Goal: Task Accomplishment & Management: Use online tool/utility

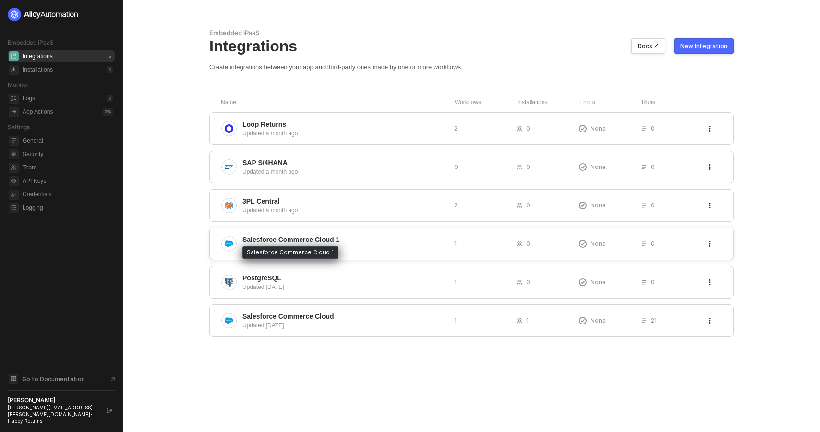
click at [331, 243] on span "Salesforce Commerce Cloud 1" at bounding box center [291, 240] width 97 height 10
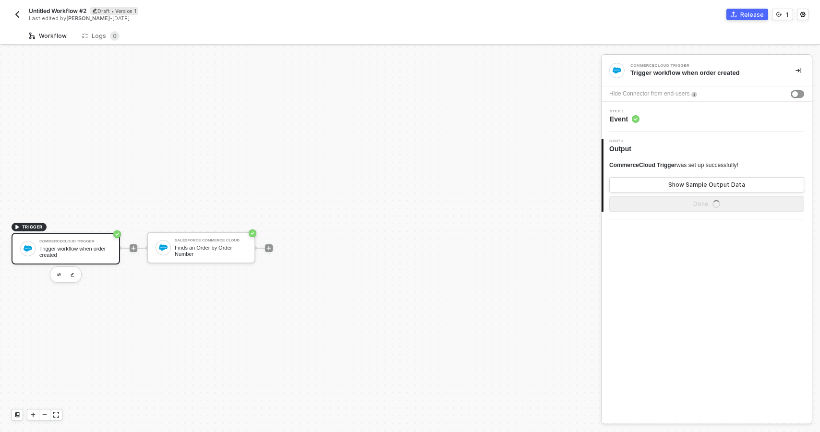
scroll to position [18, 0]
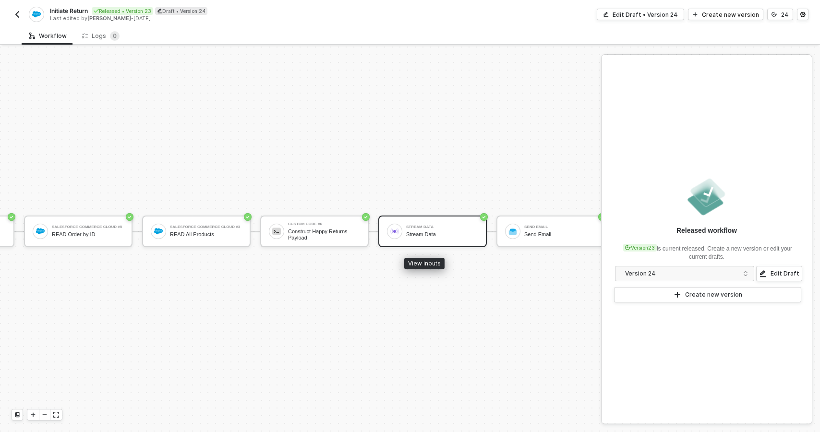
scroll to position [16, 351]
click at [446, 228] on div "Stream Data" at bounding box center [434, 227] width 72 height 4
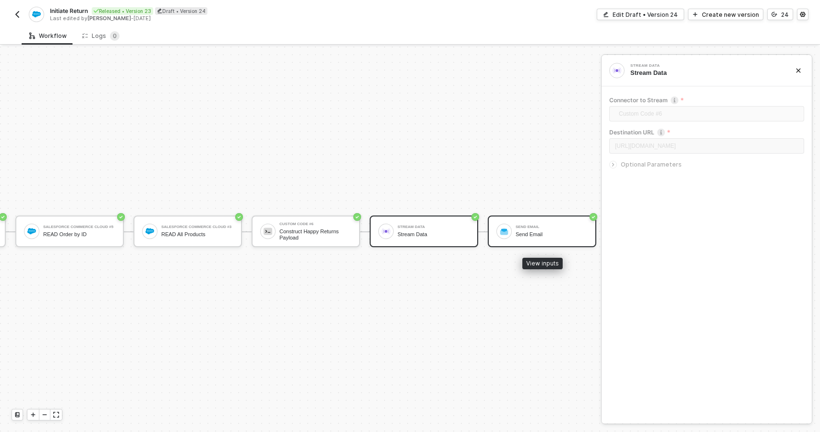
click at [524, 229] on div "Send Email" at bounding box center [552, 227] width 72 height 4
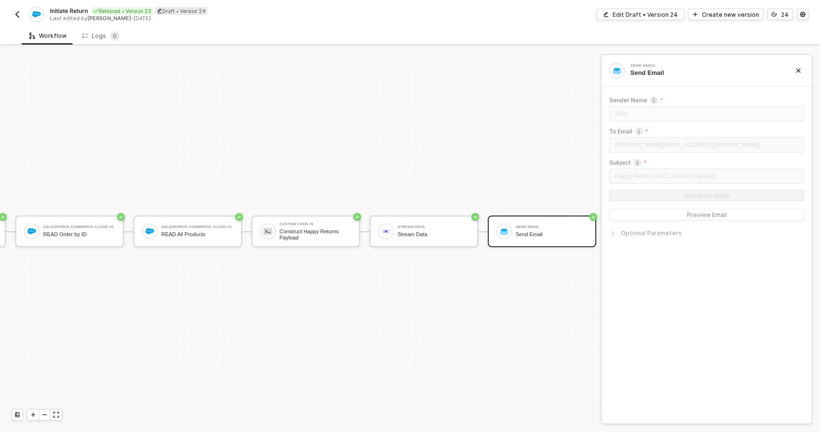
click at [645, 235] on span "Optional Parameters" at bounding box center [651, 233] width 61 height 7
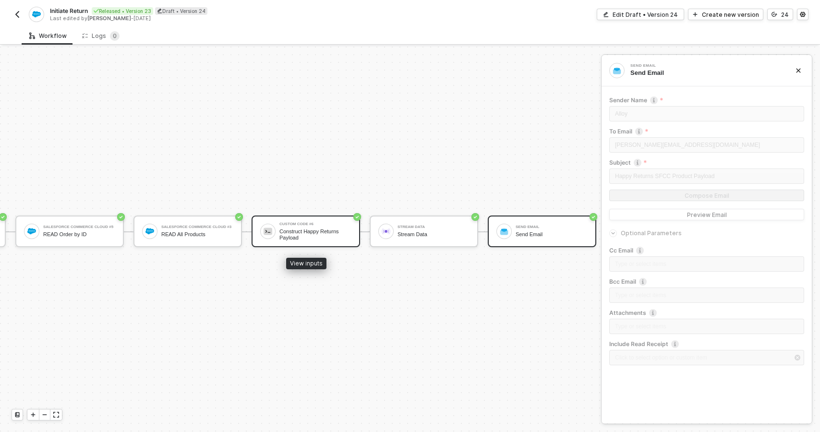
click at [338, 225] on div "Custom Code #6" at bounding box center [316, 224] width 72 height 4
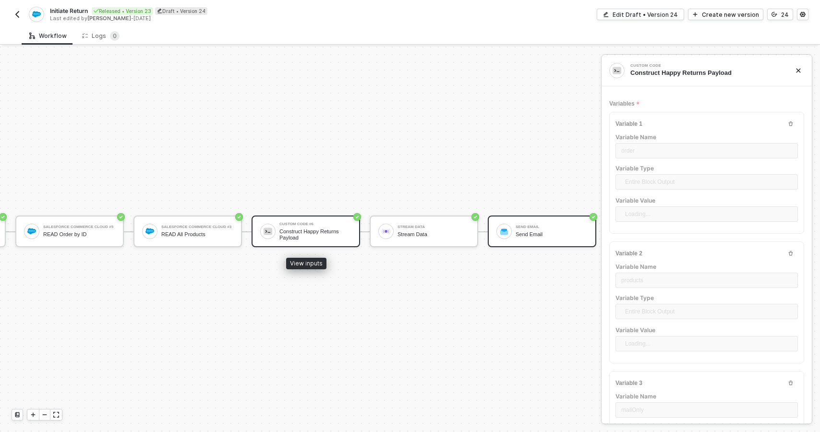
type textarea "const order = inputData.order; const products = inputData.products; order.order…"
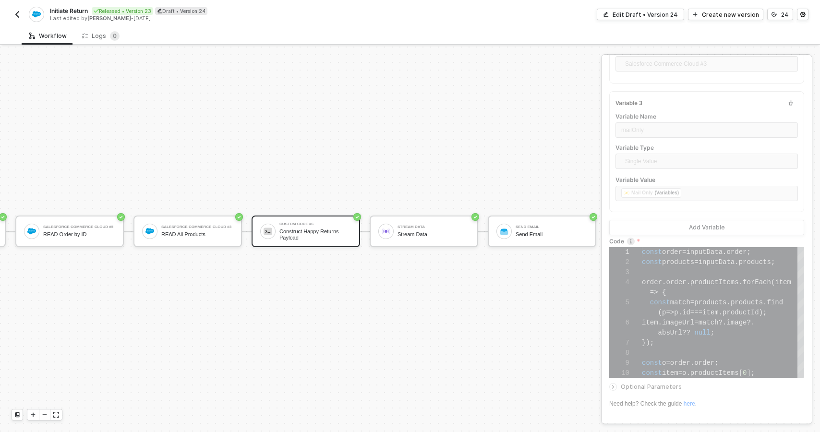
scroll to position [283, 0]
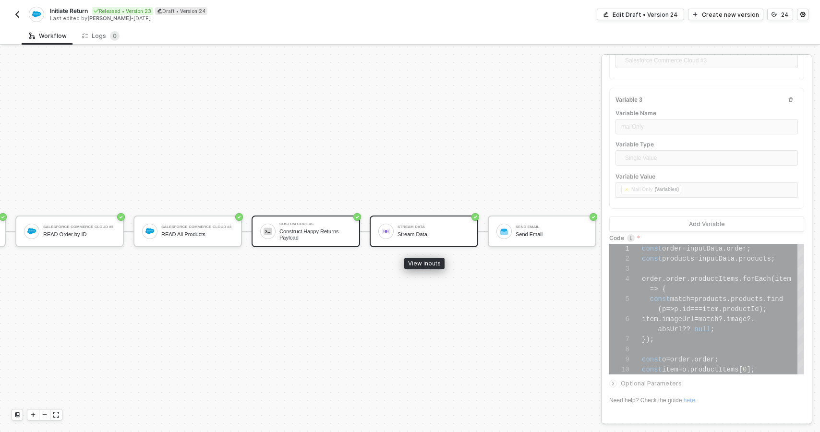
click at [442, 240] on div "Stream Data Stream Data" at bounding box center [434, 231] width 72 height 18
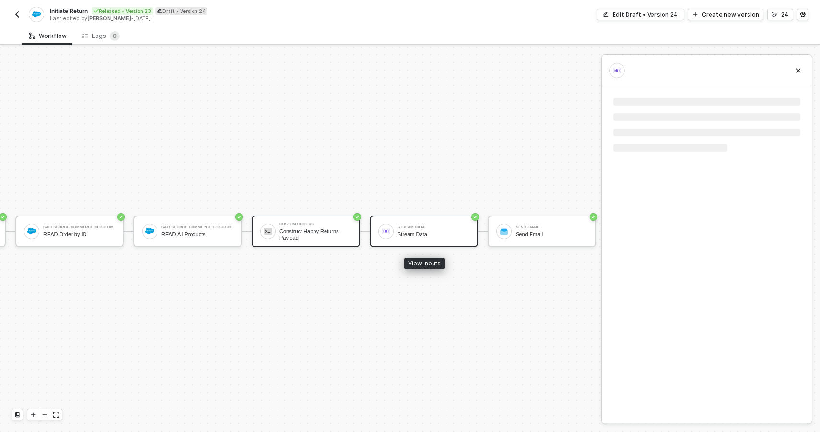
scroll to position [0, 0]
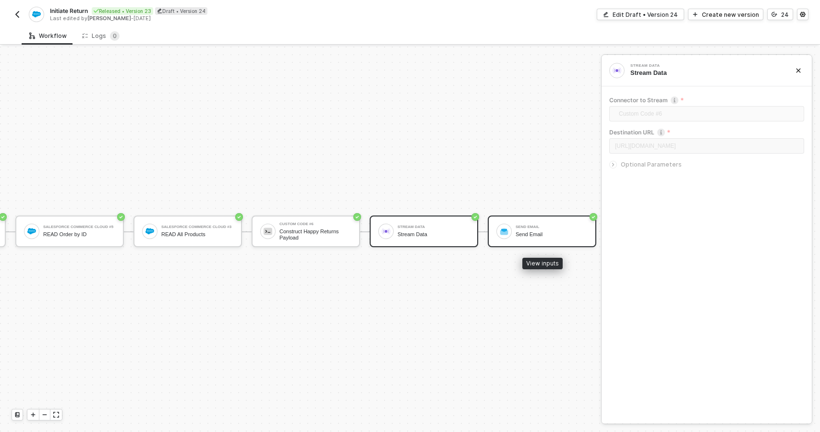
click at [507, 219] on div "Send Email Send Email" at bounding box center [542, 232] width 109 height 32
click at [523, 224] on div "Send Email Send Email" at bounding box center [552, 231] width 72 height 18
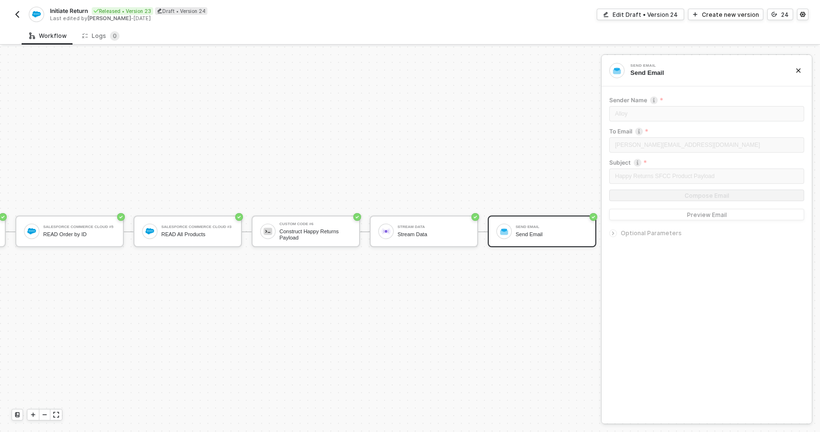
click at [652, 235] on span "Optional Parameters" at bounding box center [651, 233] width 61 height 7
click at [681, 213] on button "Preview Email" at bounding box center [706, 215] width 195 height 12
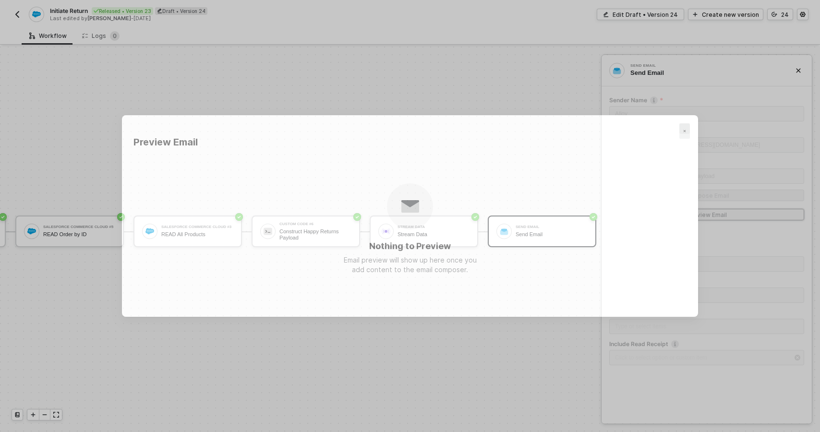
click at [686, 131] on div "Close" at bounding box center [685, 130] width 11 height 15
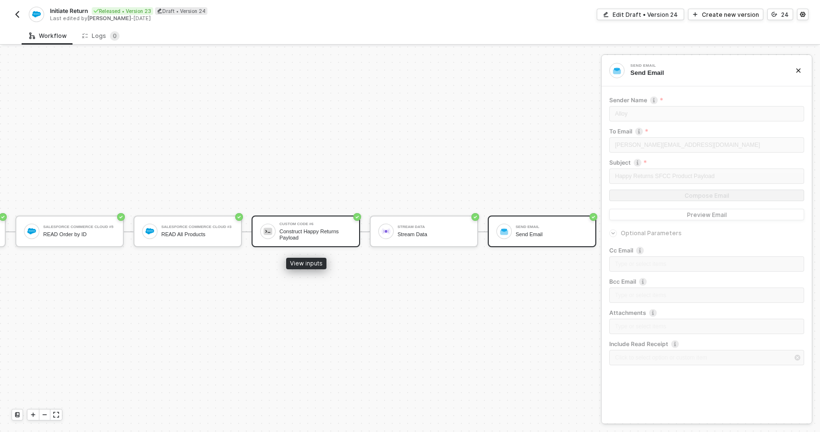
click at [273, 231] on div at bounding box center [267, 231] width 15 height 15
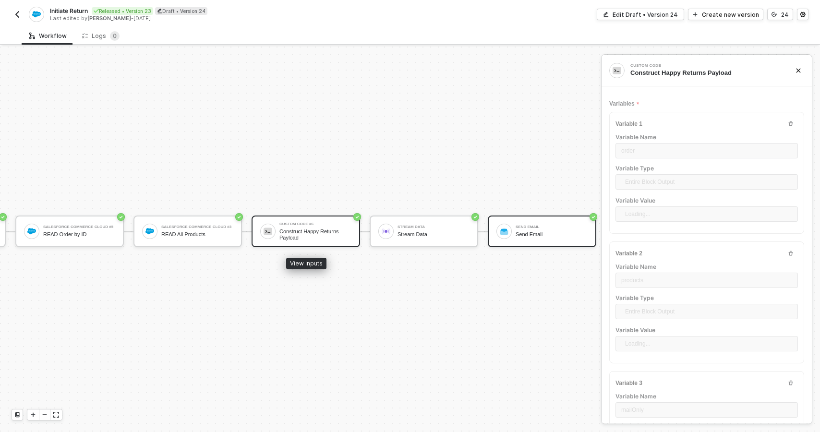
type textarea "const order = inputData.order; const products = inputData.products; order.order…"
click at [309, 232] on div "Construct Happy Returns Payload" at bounding box center [316, 235] width 72 height 12
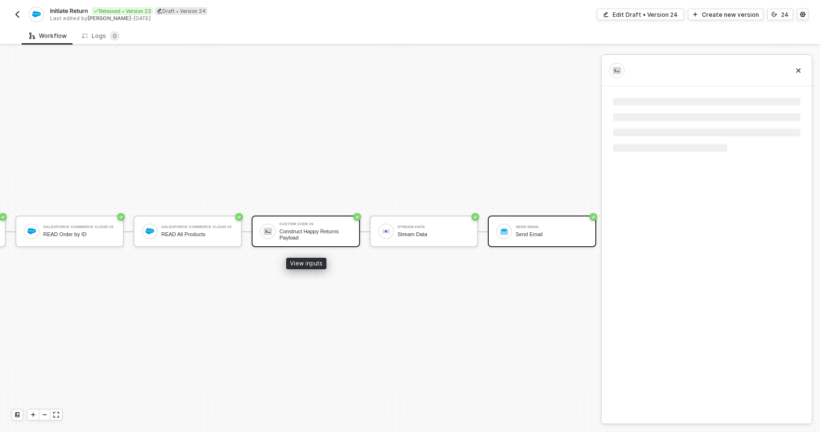
click at [309, 232] on div "Construct Happy Returns Payload" at bounding box center [316, 235] width 72 height 12
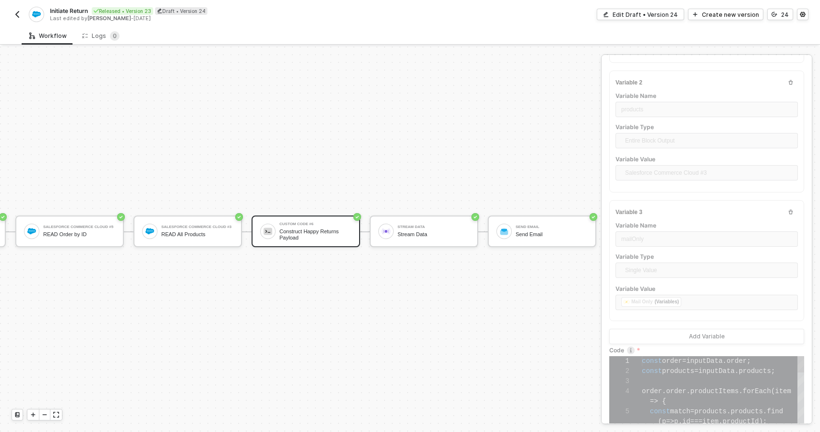
scroll to position [283, 0]
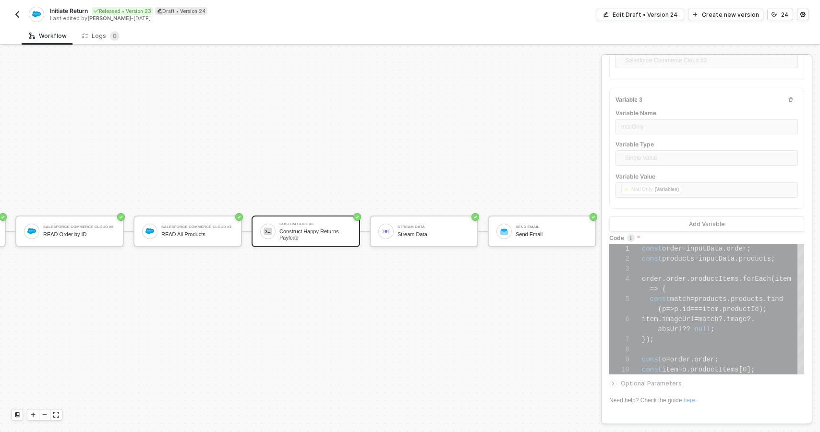
click at [667, 384] on span "Optional Parameters" at bounding box center [651, 383] width 61 height 7
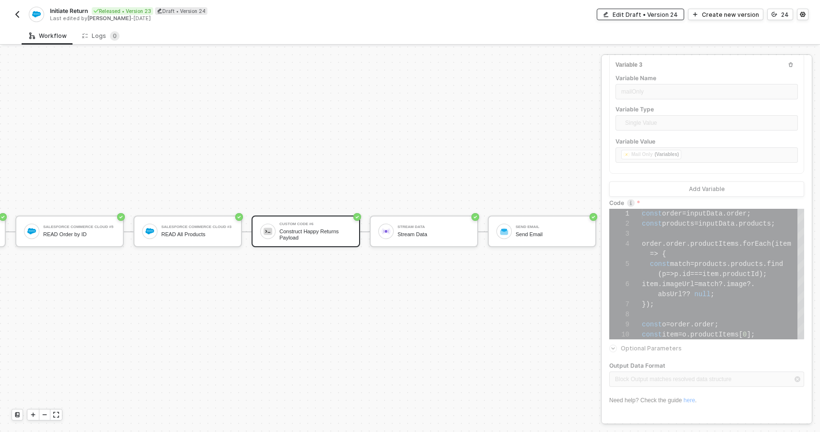
click at [626, 17] on div "Edit Draft • Version 24" at bounding box center [645, 15] width 65 height 8
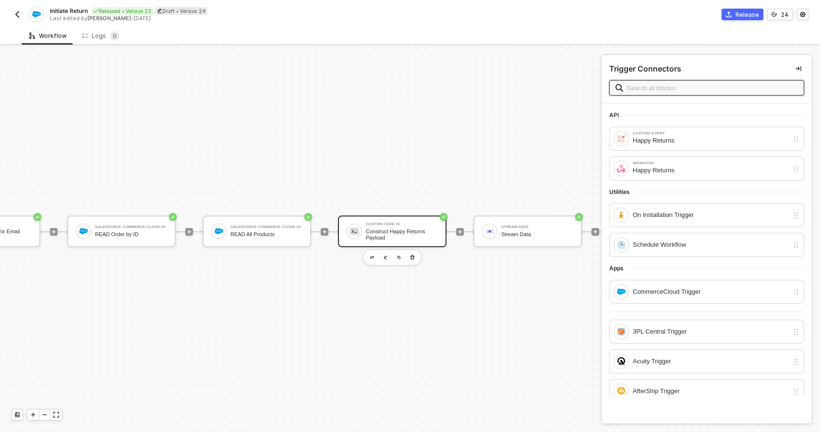
click at [392, 231] on div "Construct Happy Returns Payload" at bounding box center [402, 235] width 72 height 12
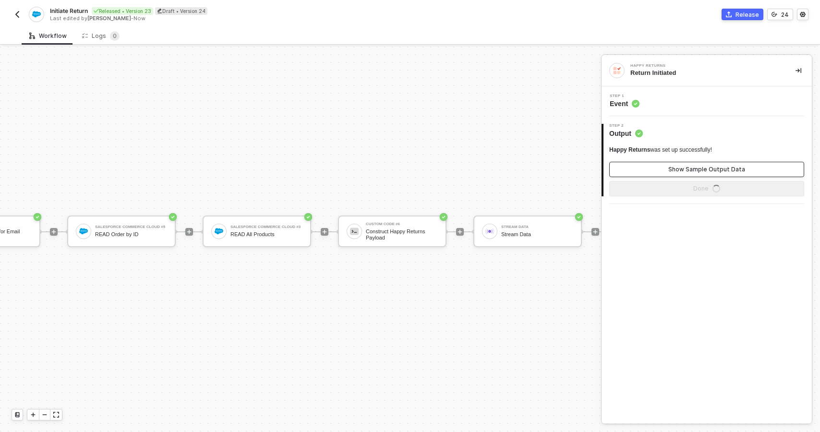
click at [689, 174] on button "Show Sample Output Data" at bounding box center [706, 169] width 195 height 15
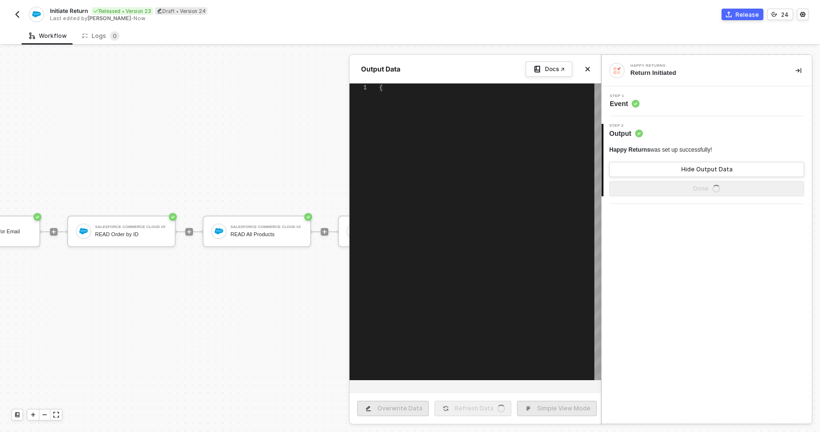
type textarea "{ "order_id": "string", "email": "string", "zip": 94114 }"
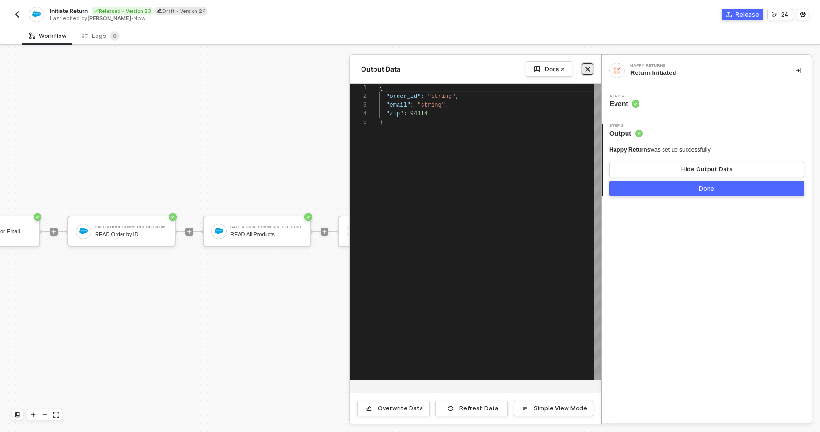
click at [588, 69] on icon "icon-close" at bounding box center [588, 69] width 4 height 4
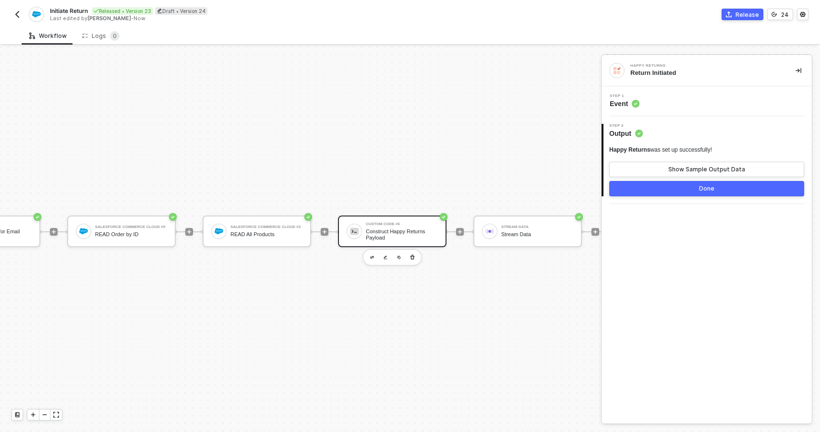
click at [414, 236] on div "Construct Happy Returns Payload" at bounding box center [402, 235] width 72 height 12
click at [548, 226] on div "Stream Data" at bounding box center [537, 227] width 72 height 4
click at [640, 176] on button "Show Sample Output Data" at bounding box center [706, 169] width 195 height 15
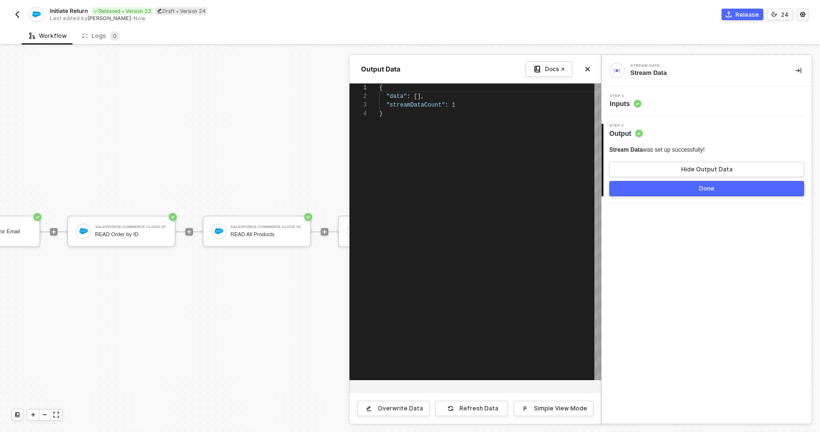
scroll to position [26, 0]
click at [582, 56] on div "Output Data Docs ↗" at bounding box center [476, 69] width 252 height 29
click at [589, 67] on icon "icon-close" at bounding box center [588, 69] width 6 height 6
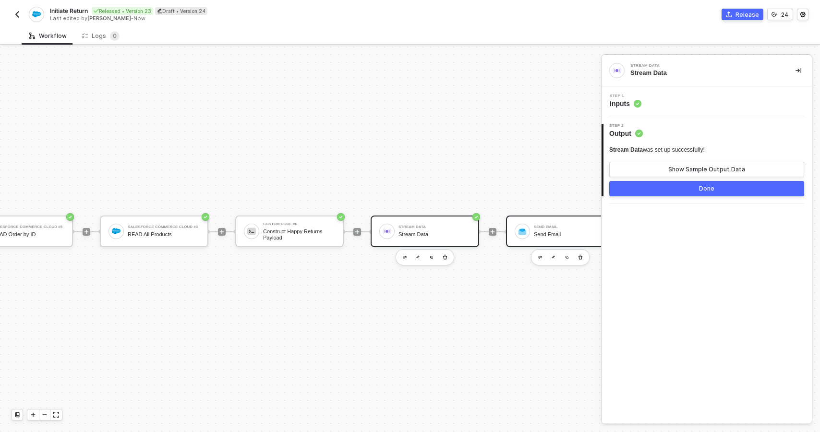
scroll to position [16, 455]
click at [556, 232] on div "Send Email" at bounding box center [569, 234] width 72 height 6
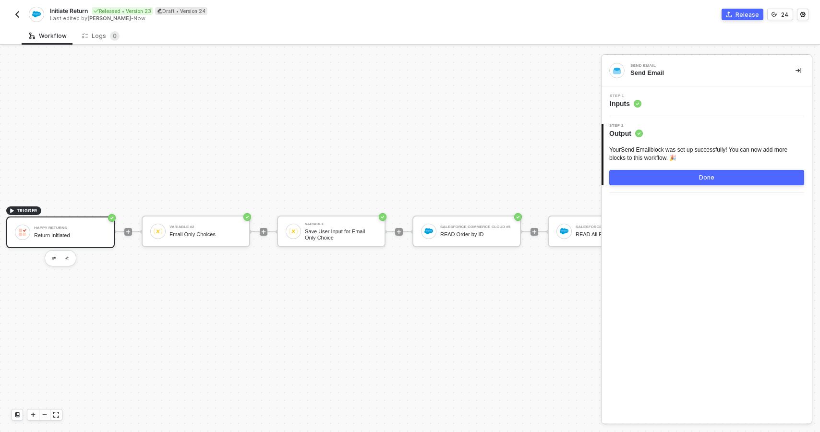
scroll to position [16, 0]
click at [59, 232] on div "Return Initiated" at bounding box center [75, 235] width 72 height 6
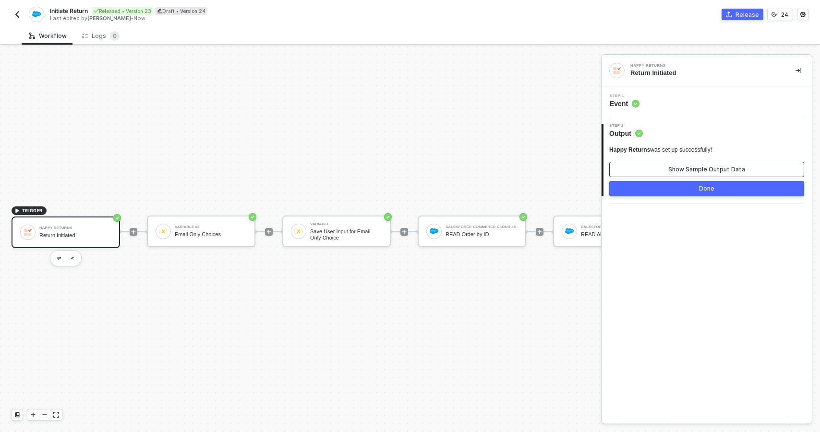
click at [655, 172] on button "Show Sample Output Data" at bounding box center [706, 169] width 195 height 15
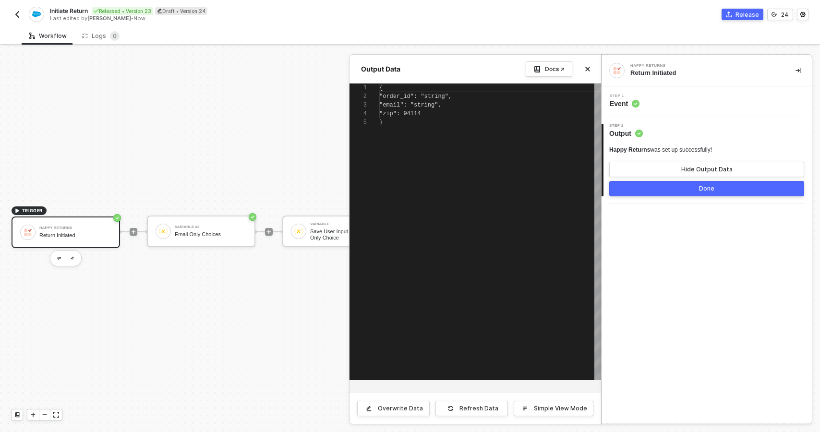
scroll to position [35, 0]
click at [42, 197] on div at bounding box center [410, 240] width 820 height 386
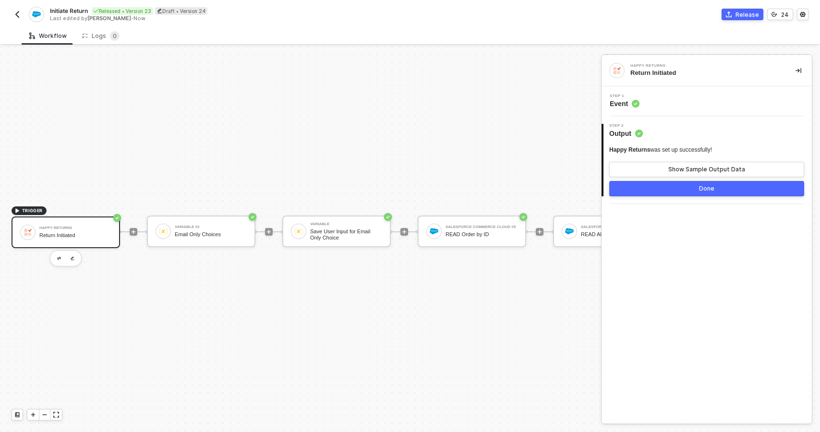
click at [24, 212] on span "TRIGGER" at bounding box center [32, 211] width 21 height 8
click at [18, 212] on icon "icon-play" at bounding box center [17, 211] width 6 height 6
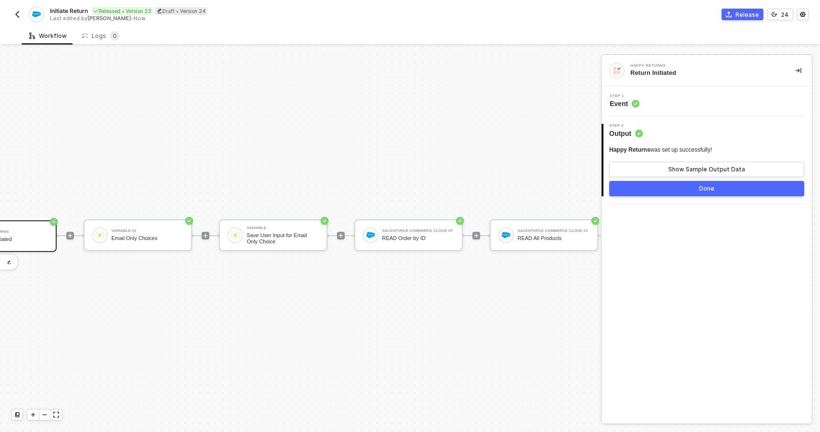
scroll to position [12, 0]
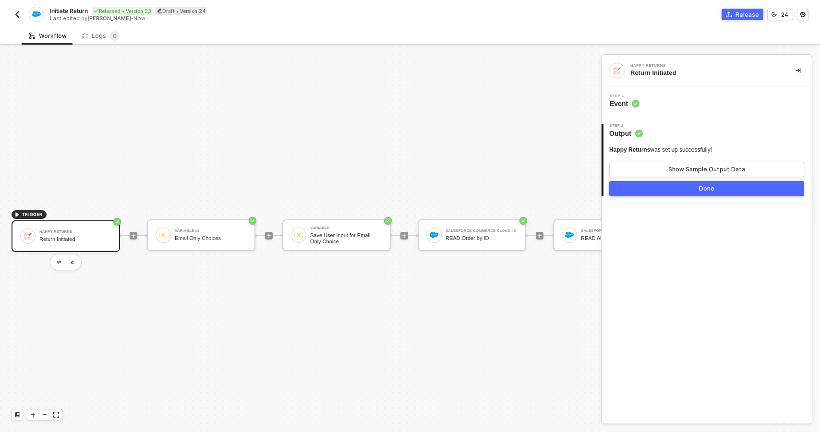
click at [15, 214] on icon "icon-play" at bounding box center [17, 215] width 4 height 4
click at [662, 167] on button "Show Sample Output Data" at bounding box center [706, 169] width 195 height 15
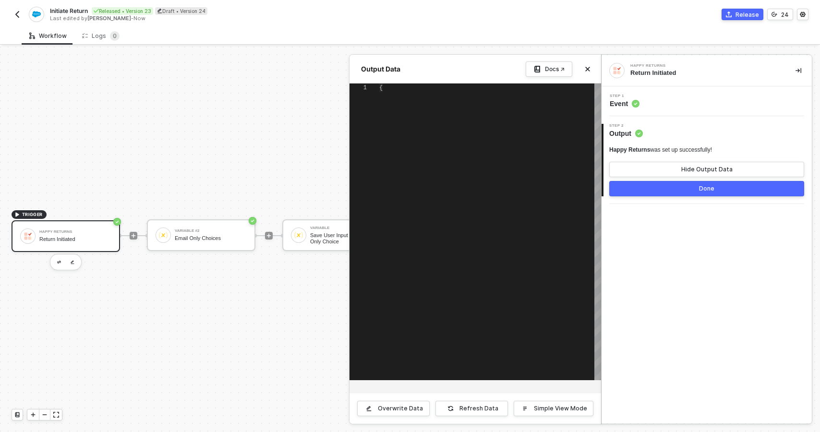
type textarea "{ "order_id": "string", "email": "string", "zip": 94114 }"
click at [17, 16] on img "button" at bounding box center [17, 15] width 8 height 8
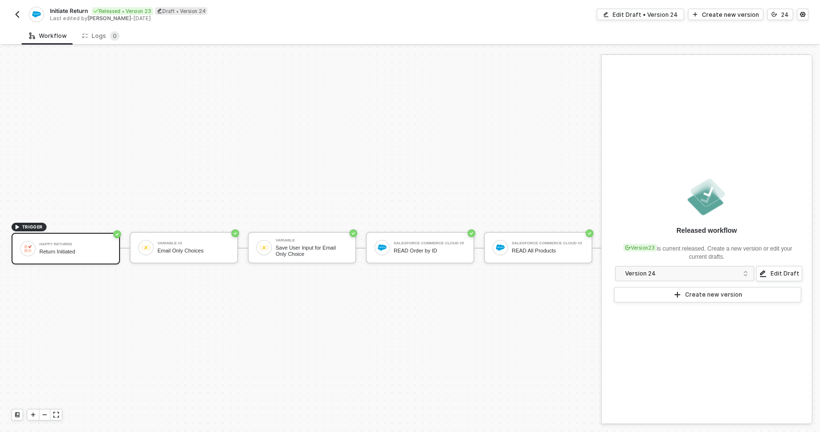
scroll to position [18, 0]
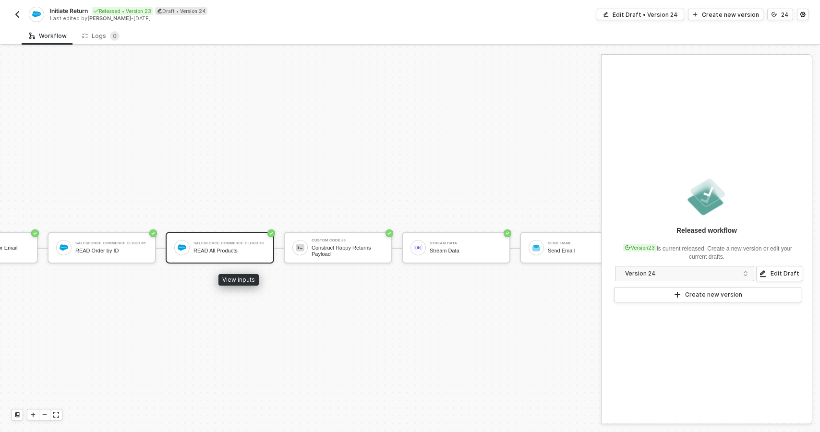
scroll to position [0, 351]
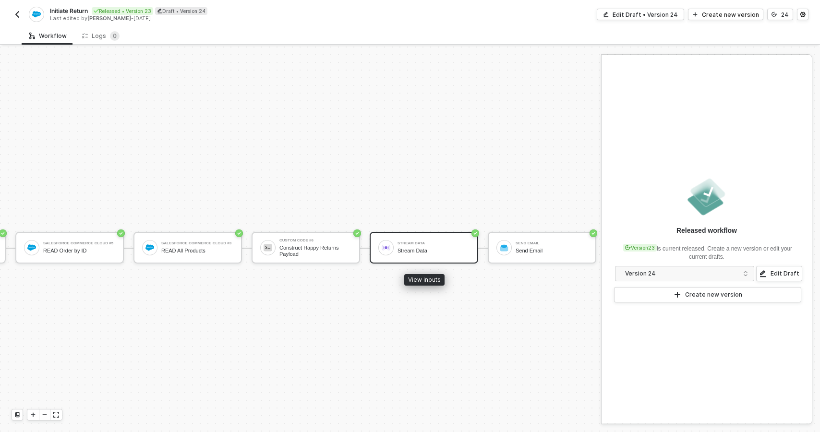
click at [399, 257] on div "Stream Data Stream Data" at bounding box center [424, 248] width 109 height 32
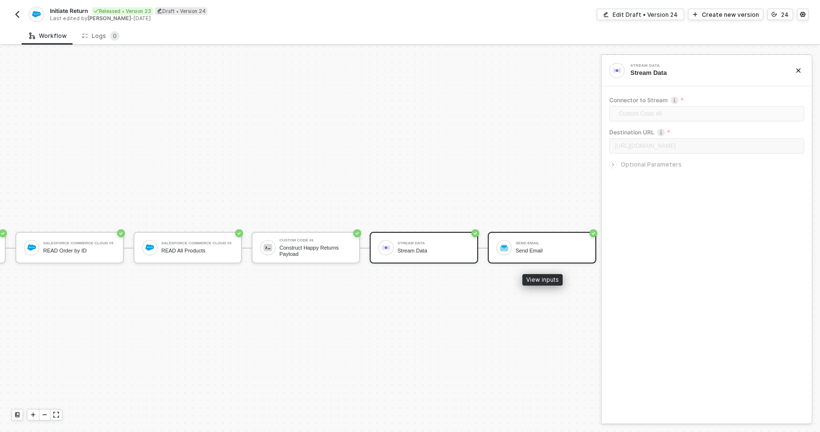
click at [505, 246] on img at bounding box center [504, 247] width 9 height 9
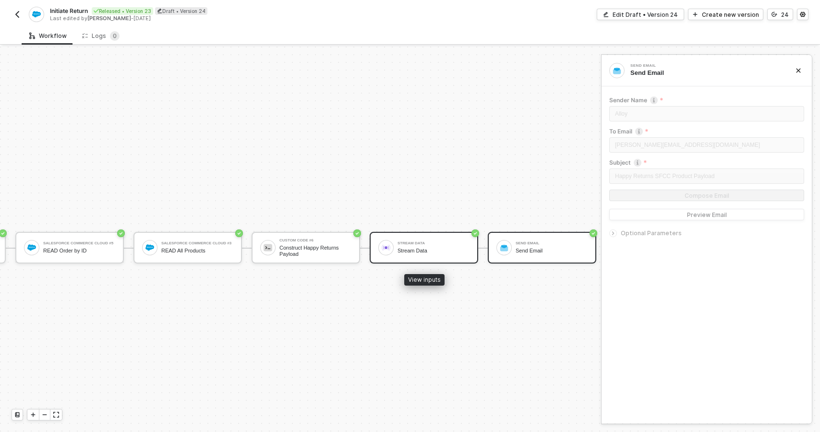
click at [442, 245] on div "Stream Data Stream Data" at bounding box center [434, 248] width 72 height 18
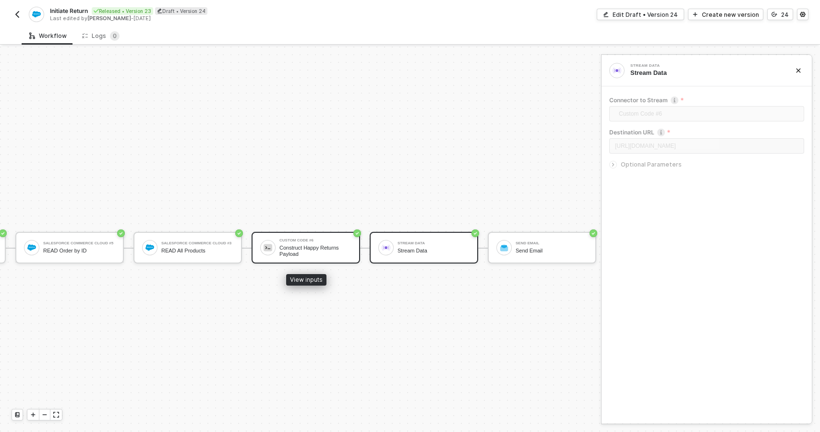
click at [340, 248] on div "Construct Happy Returns Payload" at bounding box center [316, 251] width 72 height 12
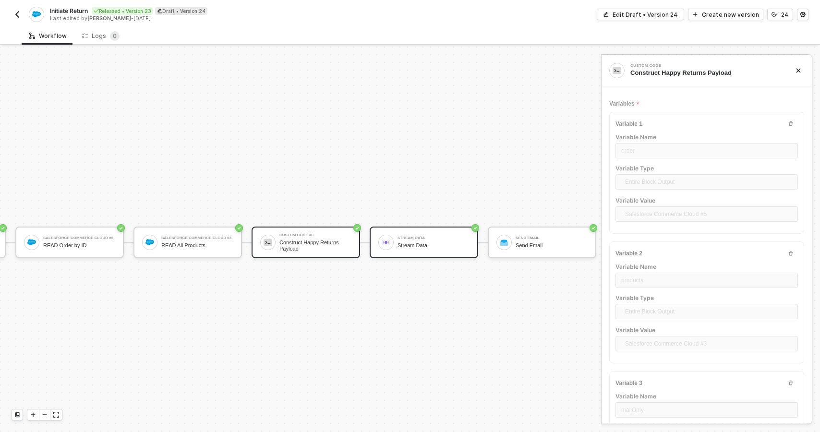
scroll to position [8, 351]
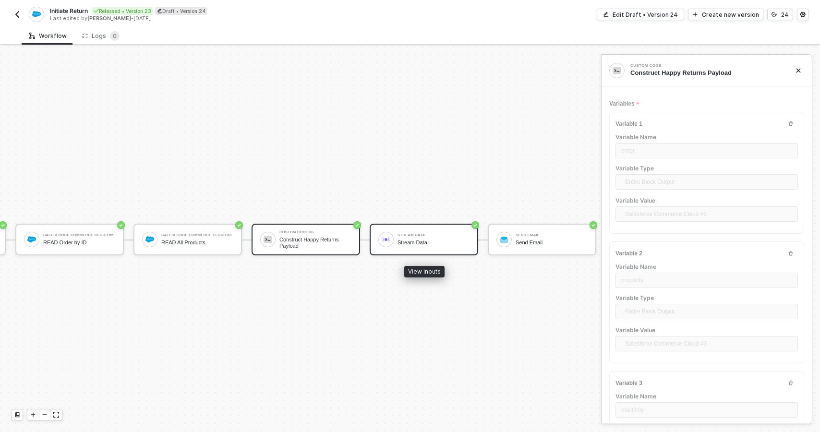
click at [425, 243] on div "Stream Data" at bounding box center [434, 243] width 72 height 6
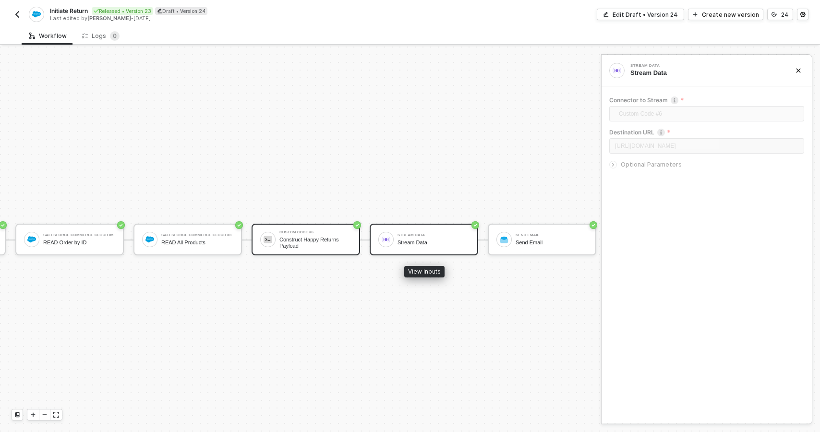
click at [425, 243] on div "Stream Data" at bounding box center [434, 243] width 72 height 6
click at [631, 14] on div "Edit Draft • Version 24" at bounding box center [645, 15] width 65 height 8
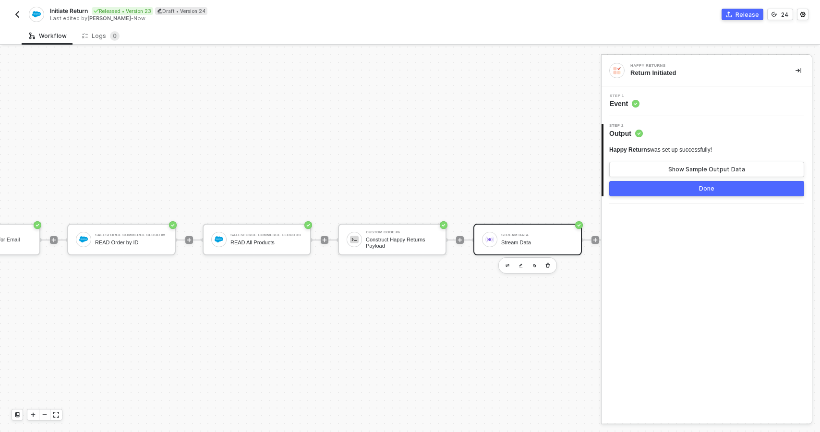
click at [519, 245] on div "Stream Data" at bounding box center [537, 243] width 72 height 6
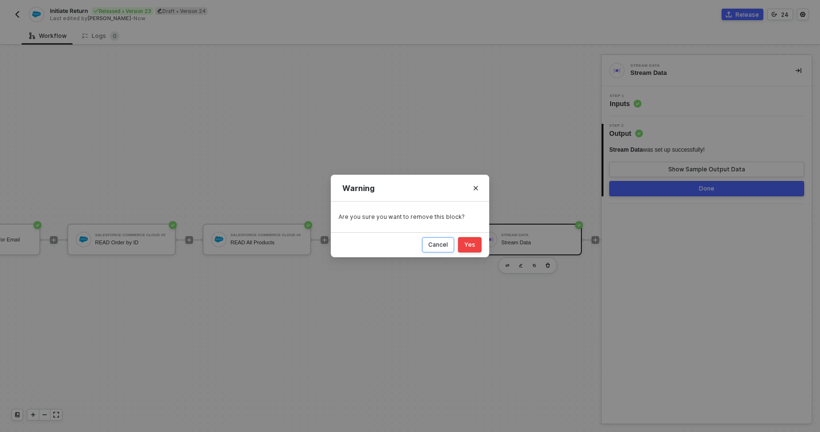
click at [433, 243] on div "Cancel" at bounding box center [438, 245] width 20 height 8
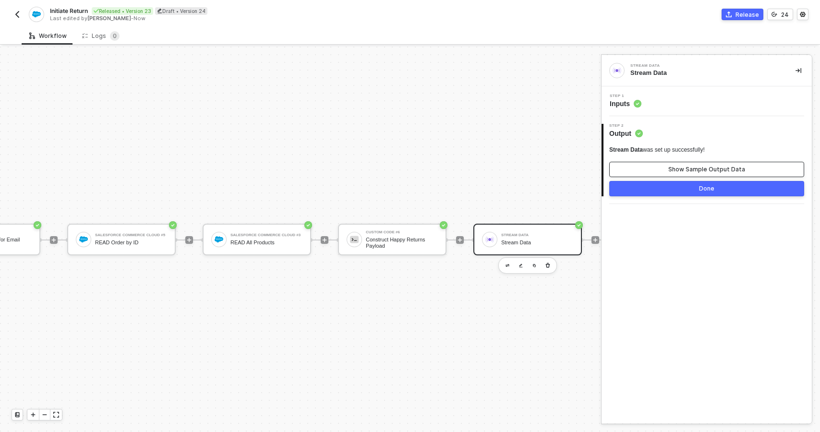
click at [649, 170] on button "Show Sample Output Data" at bounding box center [706, 169] width 195 height 15
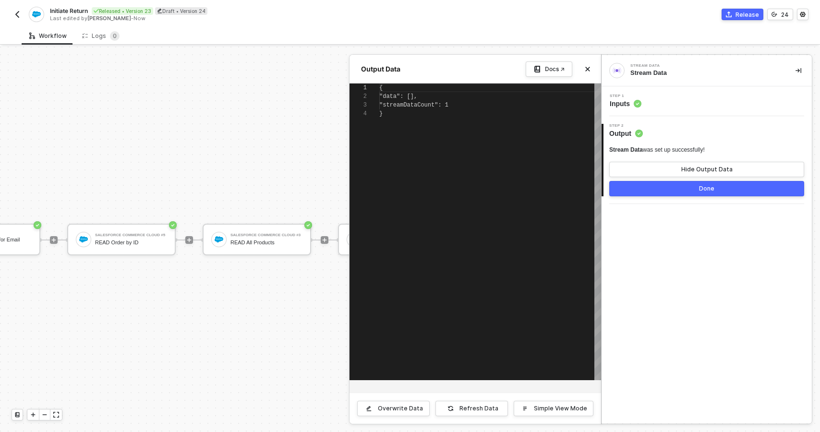
scroll to position [26, 0]
click at [649, 170] on button "Hide Output Data" at bounding box center [706, 169] width 195 height 15
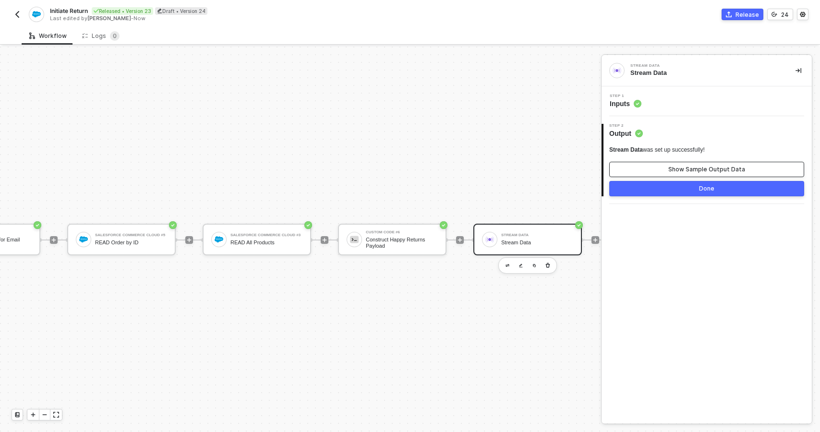
click at [649, 170] on button "Show Sample Output Data" at bounding box center [706, 169] width 195 height 15
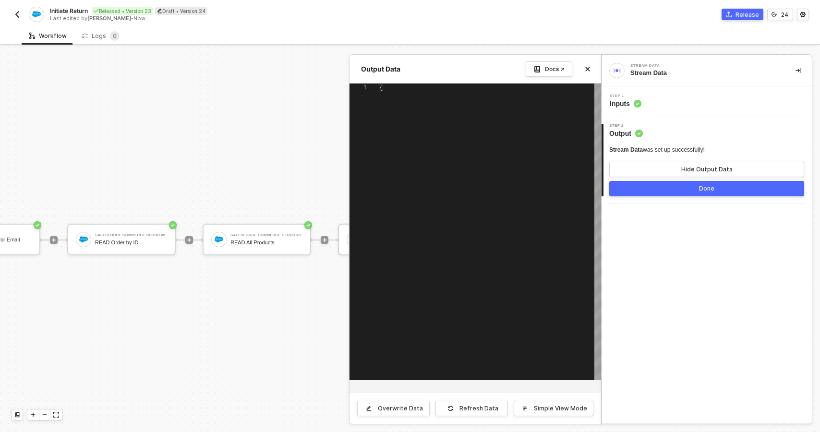
type textarea "{ "data": [], "streamDataCount": 1 }"
click at [480, 407] on div "Refresh Data" at bounding box center [479, 409] width 39 height 8
click at [585, 72] on button "Close" at bounding box center [588, 69] width 12 height 12
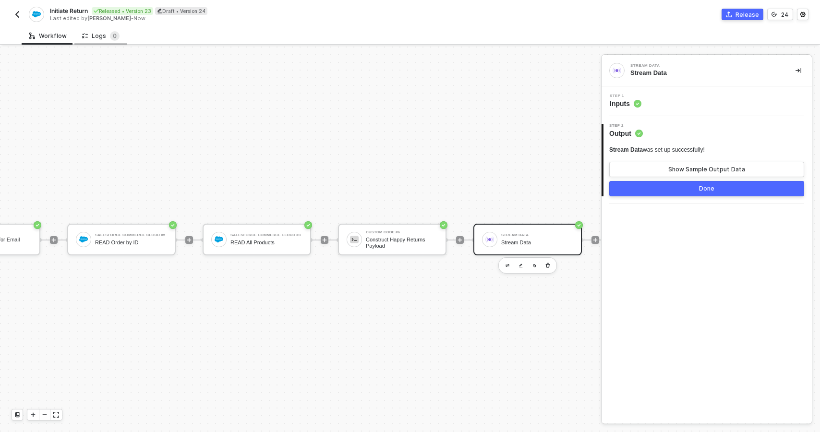
click at [101, 39] on div "Logs 0" at bounding box center [100, 36] width 37 height 10
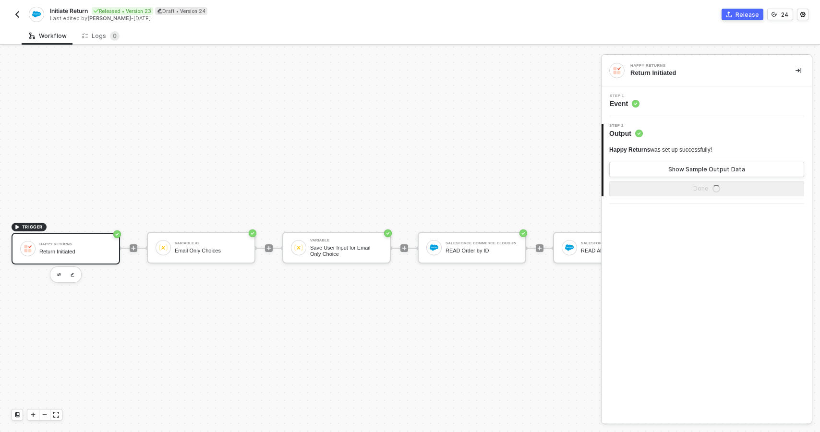
scroll to position [18, 0]
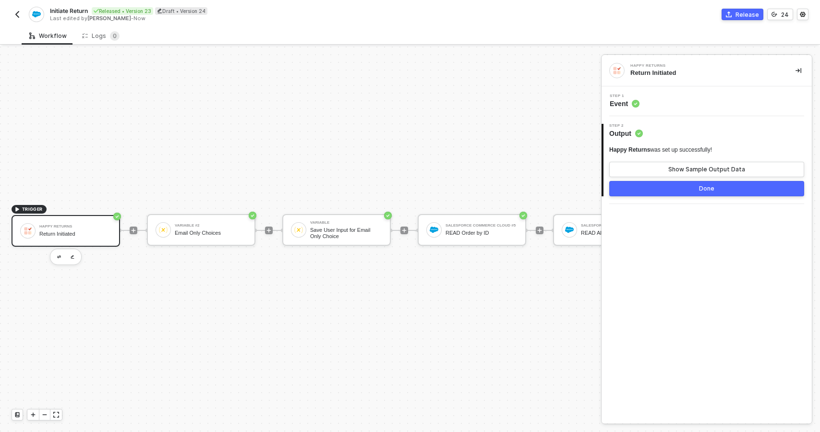
click at [61, 233] on div "Return Initiated" at bounding box center [75, 234] width 72 height 6
click at [678, 166] on div "Show Sample Output Data" at bounding box center [707, 170] width 77 height 8
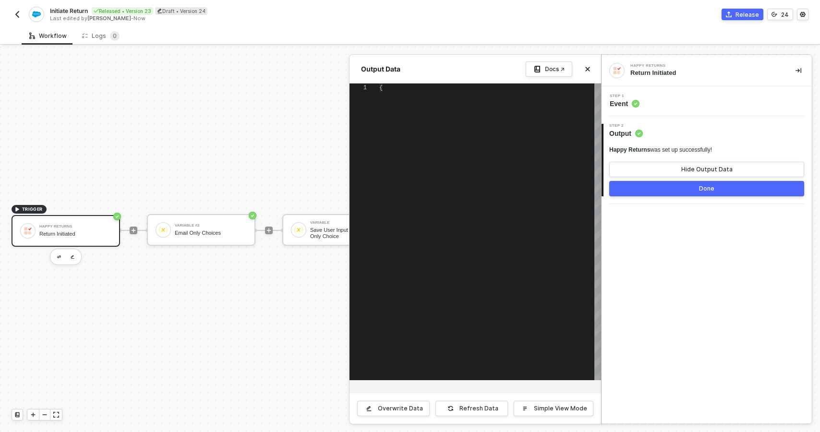
type textarea "{ "order_id": "string", "email": "string", "zip": 94114 }"
click at [580, 404] on button "Simple View Mode" at bounding box center [554, 408] width 80 height 15
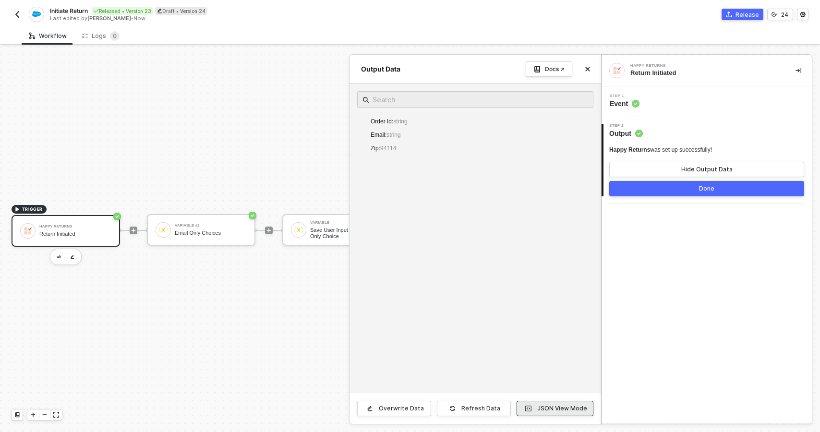
click at [583, 407] on div "JSON View Mode" at bounding box center [562, 409] width 50 height 8
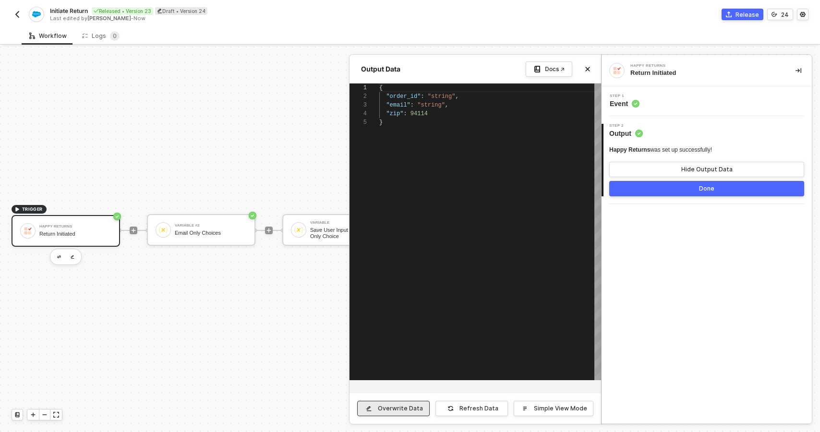
click at [403, 407] on div "Overwrite Data" at bounding box center [400, 409] width 45 height 8
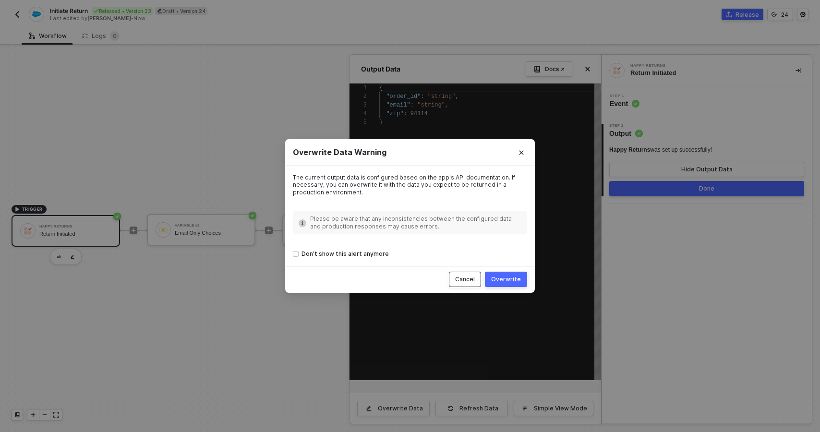
click at [465, 278] on div "Cancel" at bounding box center [465, 280] width 20 height 8
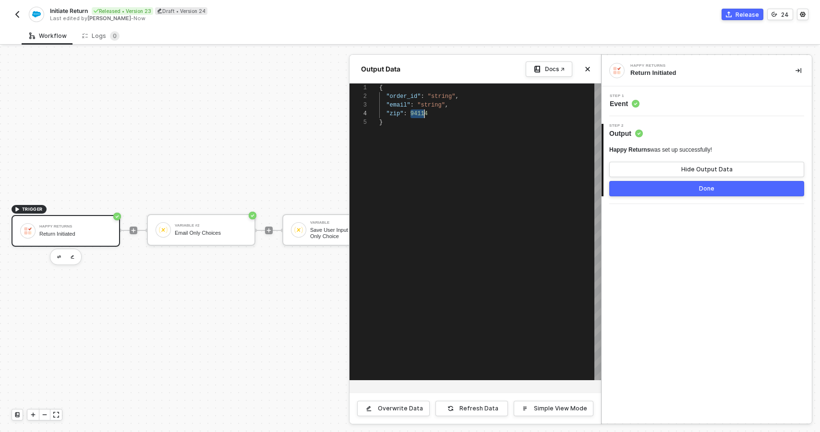
scroll to position [26, 49]
drag, startPoint x: 414, startPoint y: 115, endPoint x: 427, endPoint y: 115, distance: 13.9
